Goal: Task Accomplishment & Management: Complete application form

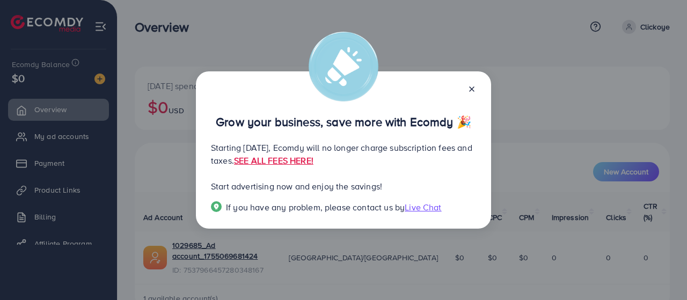
click at [474, 83] on div at bounding box center [467, 88] width 17 height 12
click at [472, 91] on icon at bounding box center [472, 89] width 9 height 9
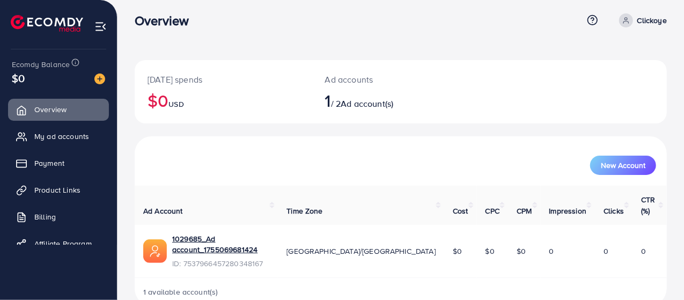
scroll to position [8, 0]
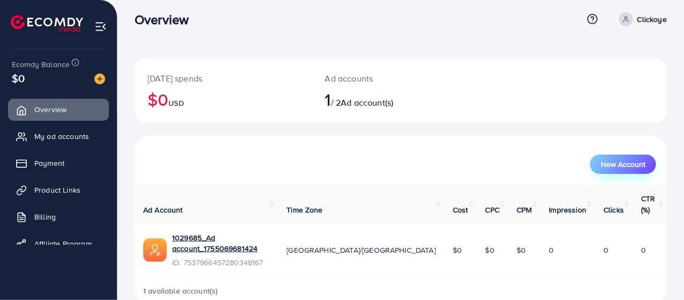
click at [610, 173] on button "New Account" at bounding box center [623, 164] width 66 height 19
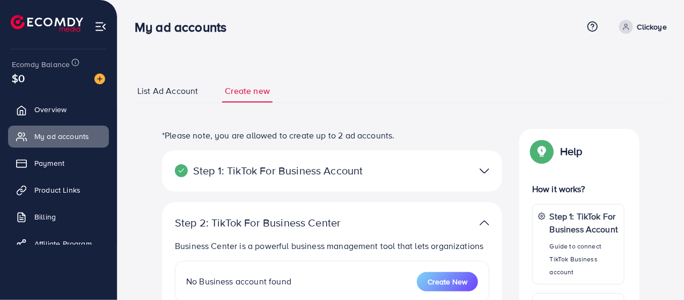
select select
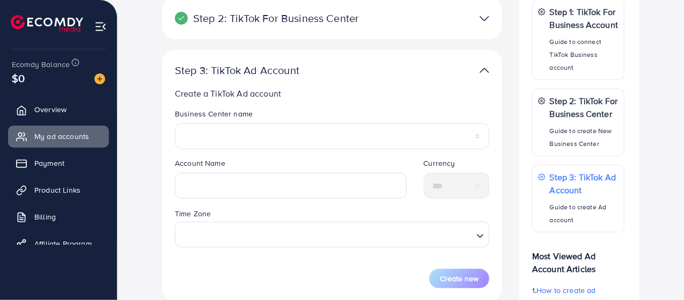
scroll to position [204, 0]
click at [42, 111] on span "Overview" at bounding box center [53, 109] width 32 height 11
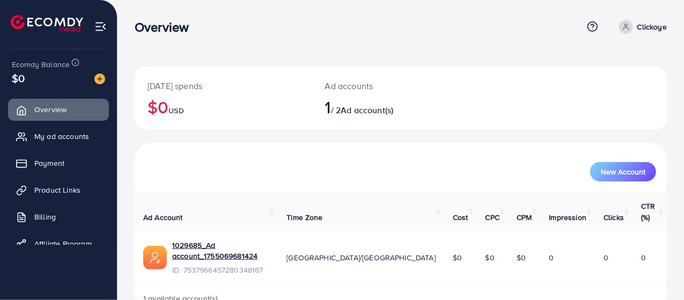
click at [228, 240] on div "1029685_Ad account_1755069681424" at bounding box center [220, 252] width 97 height 25
click at [233, 240] on link "1029685_Ad account_1755069681424" at bounding box center [220, 251] width 97 height 22
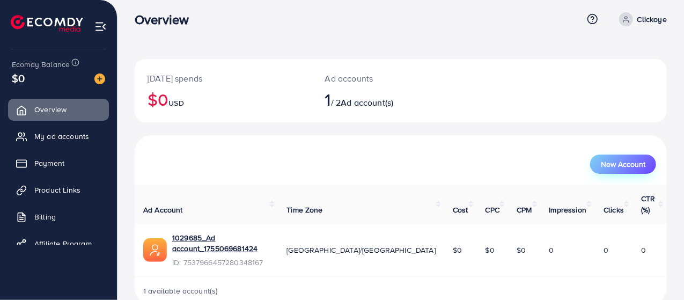
click at [646, 166] on button "New Account" at bounding box center [623, 164] width 66 height 19
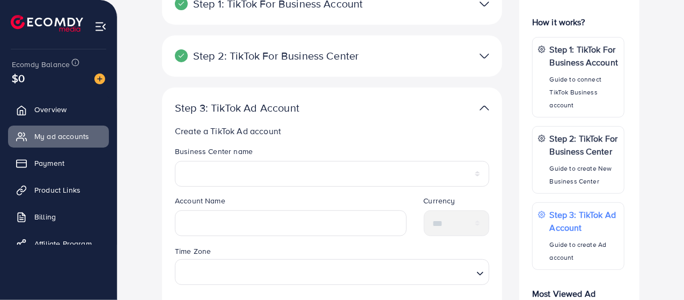
scroll to position [170, 0]
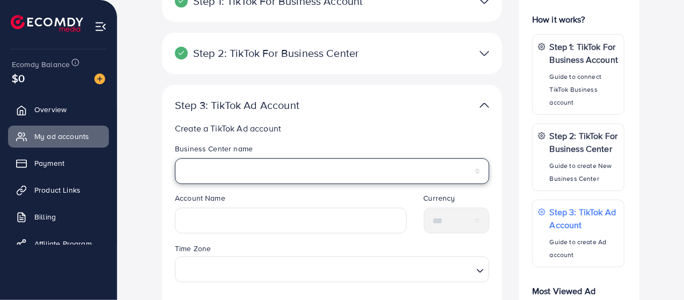
click at [275, 160] on select "**********" at bounding box center [332, 171] width 315 height 26
select select "**********"
click at [175, 158] on select "**********" at bounding box center [332, 171] width 315 height 26
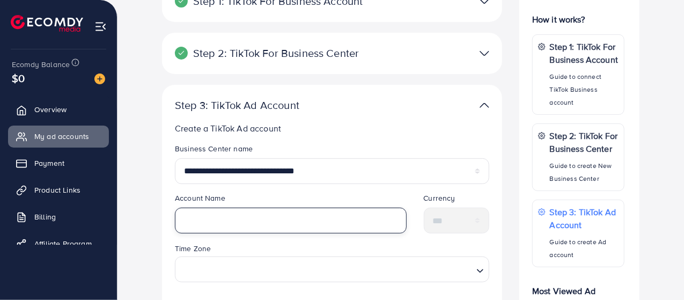
click at [262, 215] on input "text" at bounding box center [291, 221] width 232 height 26
type input "*"
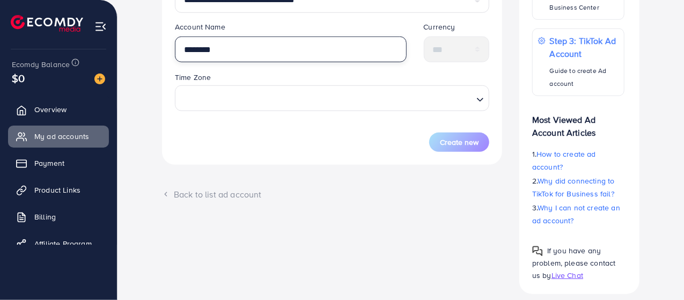
type input "********"
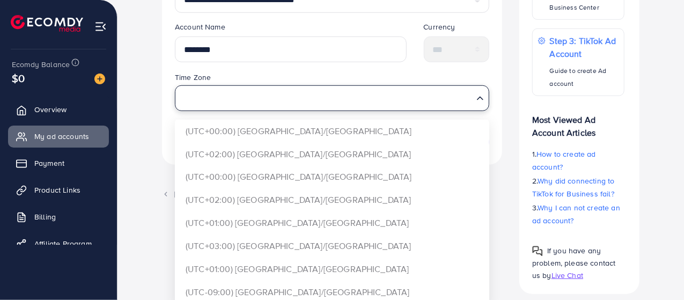
click at [268, 89] on input "Search for option" at bounding box center [326, 98] width 293 height 20
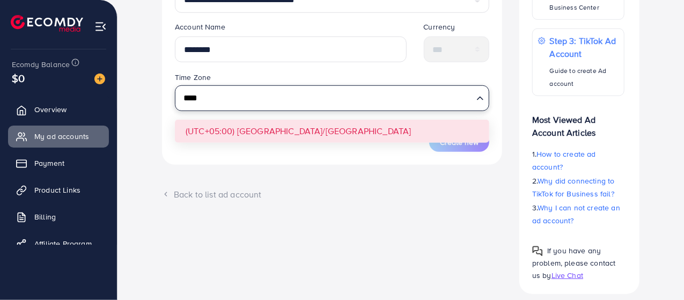
type input "****"
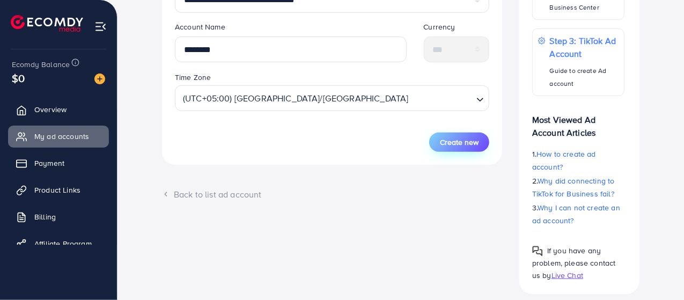
click at [443, 137] on span "Create new" at bounding box center [459, 142] width 39 height 11
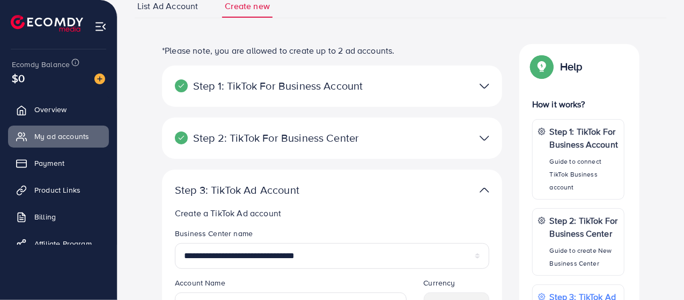
scroll to position [0, 0]
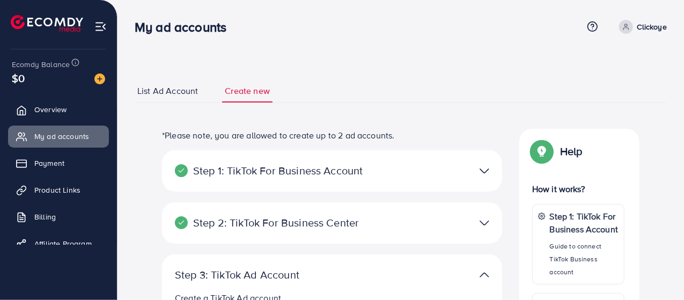
click at [178, 89] on span "List Ad Account" at bounding box center [167, 91] width 61 height 12
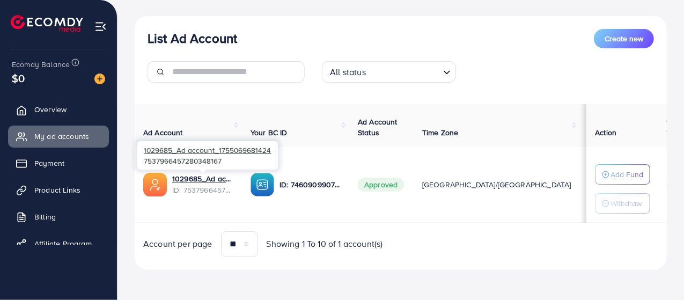
click at [190, 185] on span "ID: 7537966457280348167" at bounding box center [202, 190] width 61 height 11
click at [205, 173] on link "1029685_Ad account_1755069681424" at bounding box center [202, 178] width 61 height 11
click at [183, 180] on link "1029685_Ad account_1755069681424" at bounding box center [202, 178] width 61 height 11
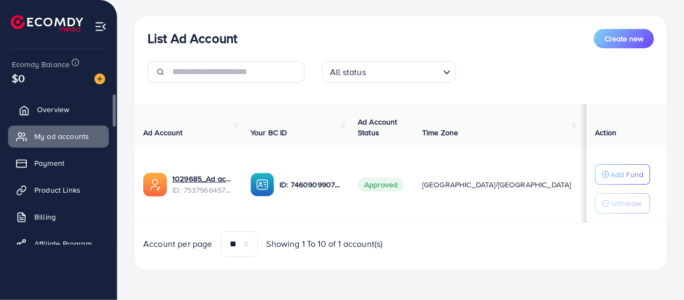
click at [44, 116] on link "Overview" at bounding box center [58, 109] width 101 height 21
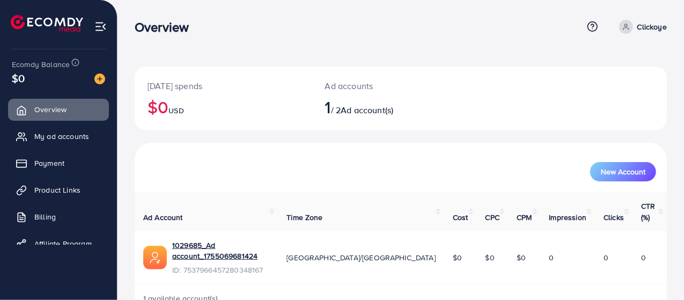
scroll to position [8, 0]
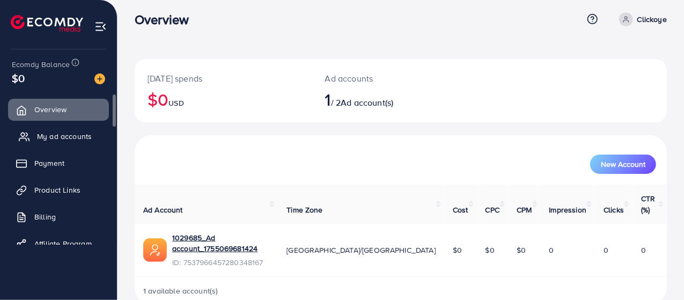
click at [65, 131] on span "My ad accounts" at bounding box center [64, 136] width 55 height 11
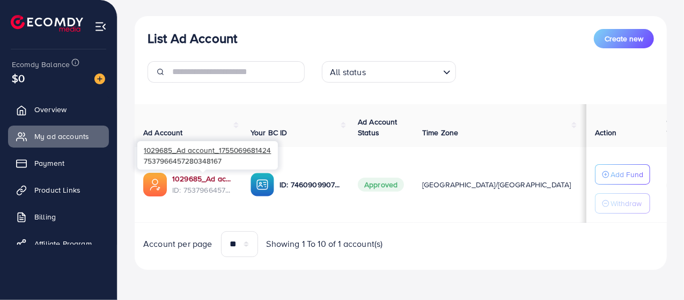
click at [195, 177] on link "1029685_Ad account_1755069681424" at bounding box center [202, 178] width 61 height 11
